Goal: Find specific page/section: Find specific page/section

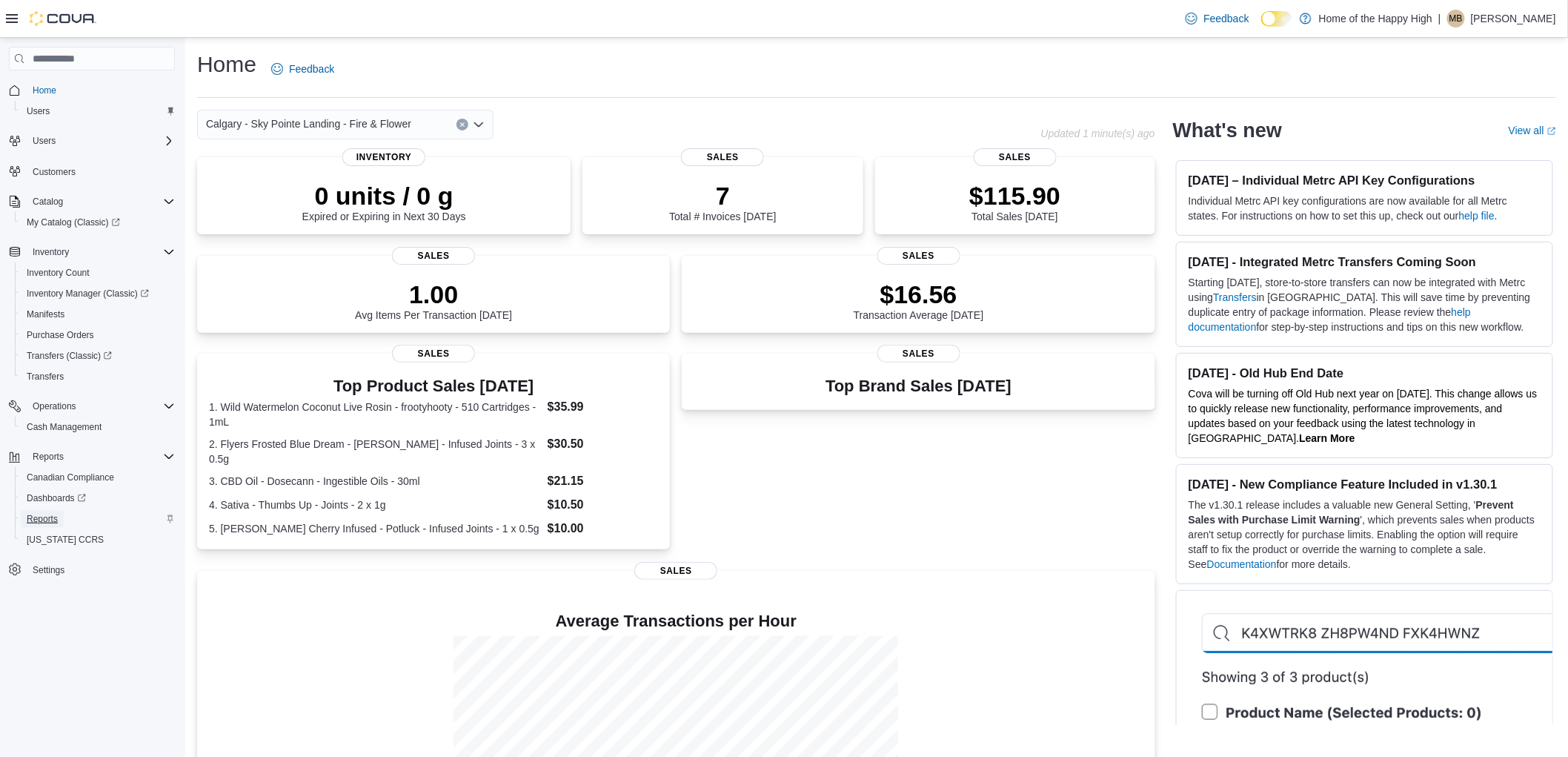
click at [41, 520] on span "Reports" at bounding box center [42, 519] width 31 height 12
